Goal: Navigation & Orientation: Find specific page/section

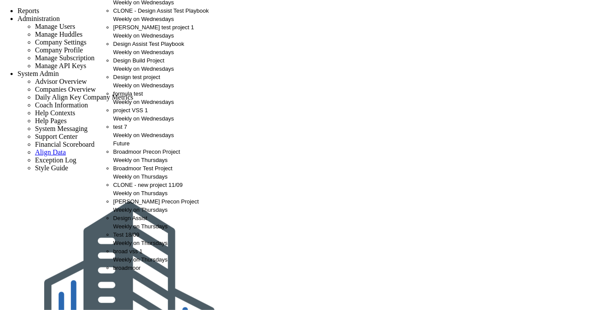
scroll to position [194, 0]
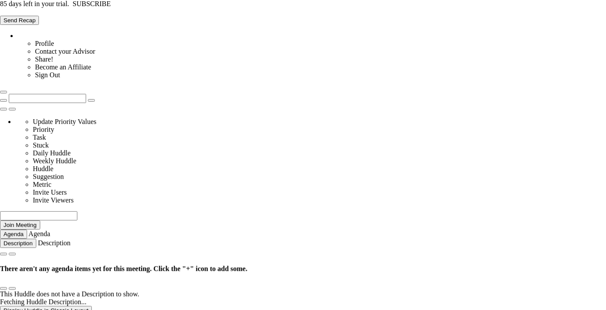
type input "Wednesday, October 15, 2025"
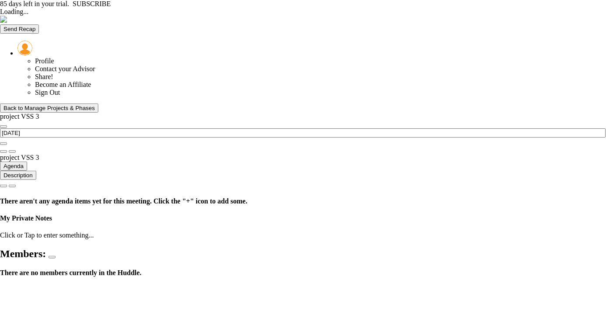
type input "Thursday, October 16, 2025"
type input "[DATE]"
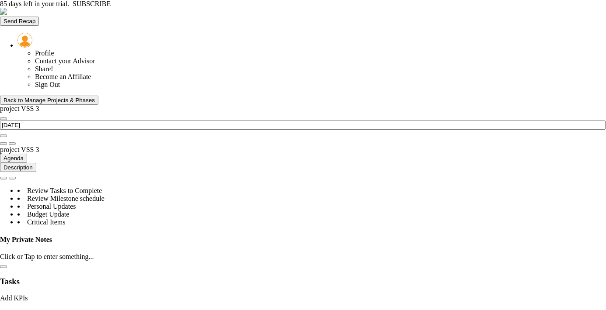
click at [73, 97] on div "Back to Manage Projects & Phases" at bounding box center [48, 100] width 91 height 7
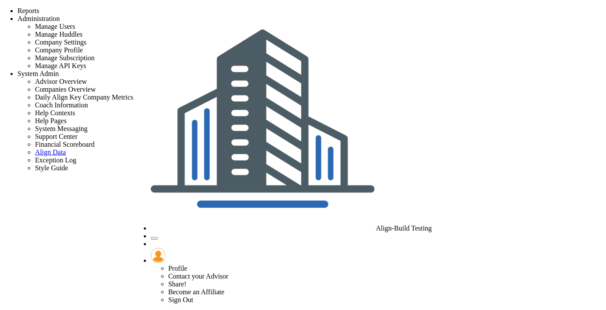
click at [432, 225] on span "Align-Build Testing" at bounding box center [404, 228] width 56 height 7
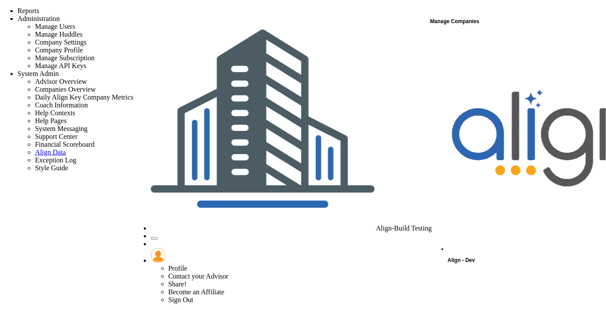
click at [463, 21] on div "Manage Companies" at bounding box center [517, 21] width 175 height 11
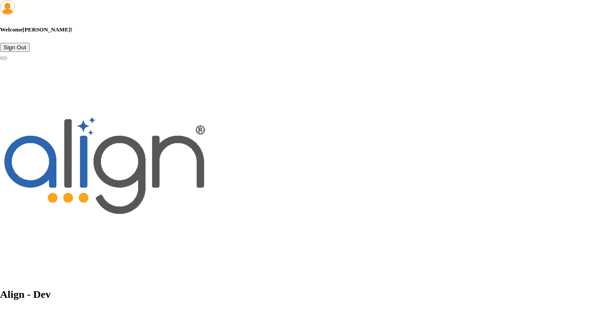
click at [51, 289] on span "Align - Dev" at bounding box center [25, 294] width 51 height 11
